Goal: Check status: Check status

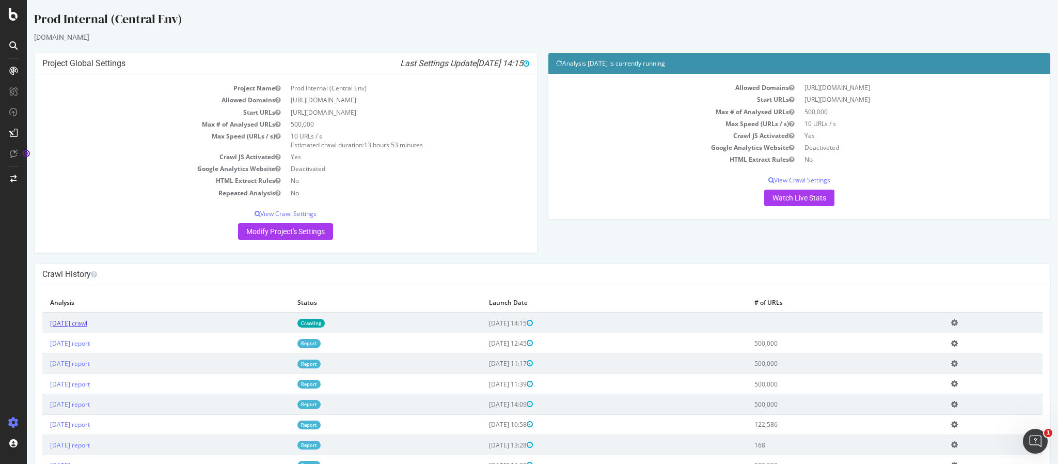
click at [87, 319] on link "[DATE] crawl" at bounding box center [68, 323] width 37 height 9
